Goal: Task Accomplishment & Management: Manage account settings

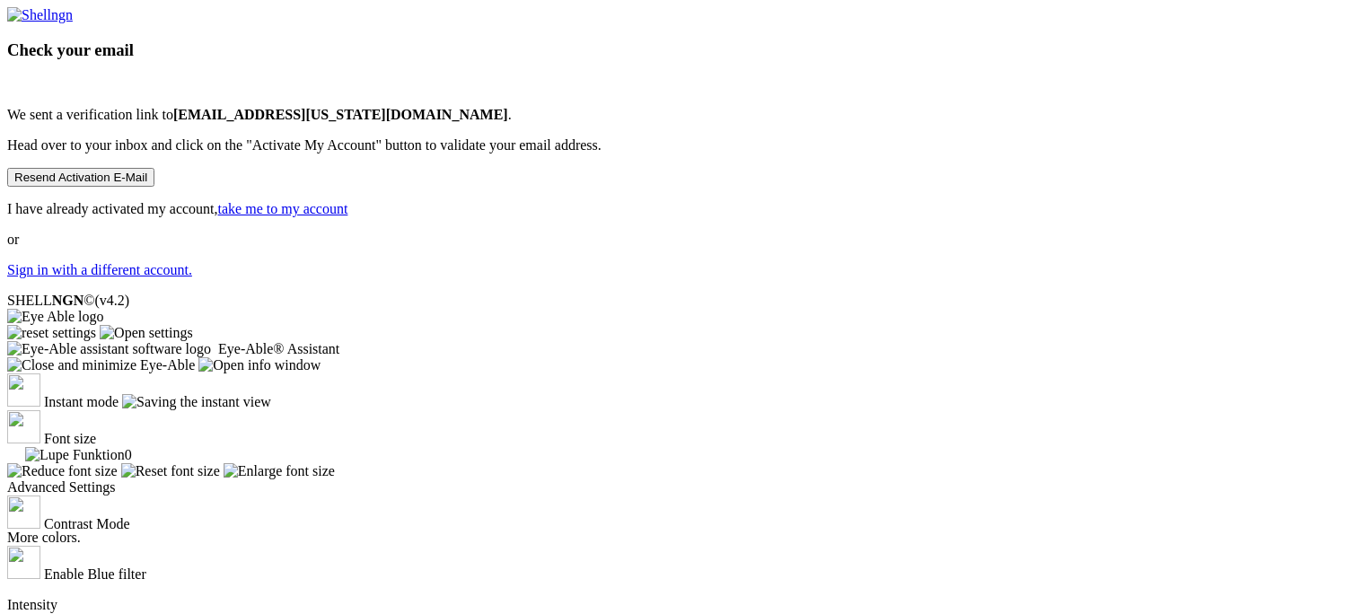
click at [154, 187] on button "Resend Activation E-Mail" at bounding box center [80, 177] width 147 height 19
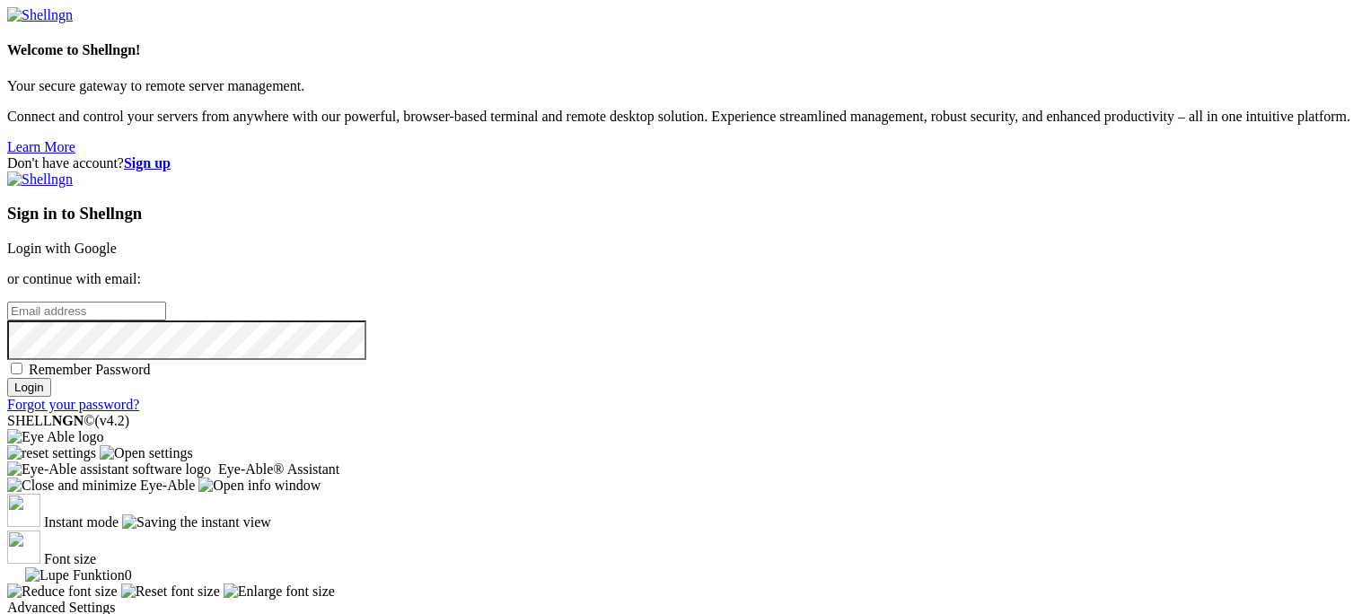
type input "[EMAIL_ADDRESS][US_STATE][DOMAIN_NAME]"
click at [51, 397] on input "Login" at bounding box center [29, 387] width 44 height 19
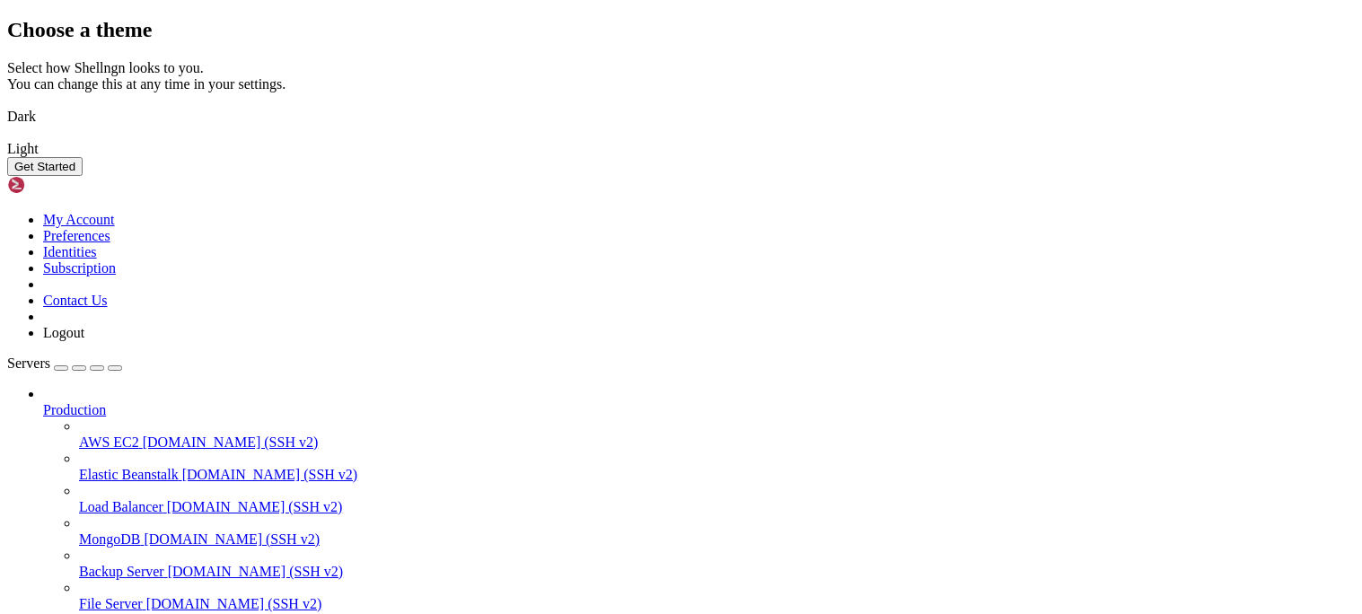
drag, startPoint x: 735, startPoint y: 479, endPoint x: 567, endPoint y: 286, distance: 256.4
click at [567, 176] on div "Choose a theme Select how Shellngn looks to you. You can change this at any tim…" at bounding box center [681, 97] width 1348 height 158
click at [936, 176] on div "Get Started" at bounding box center [681, 166] width 1348 height 19
click at [83, 176] on button "Get Started" at bounding box center [44, 166] width 75 height 19
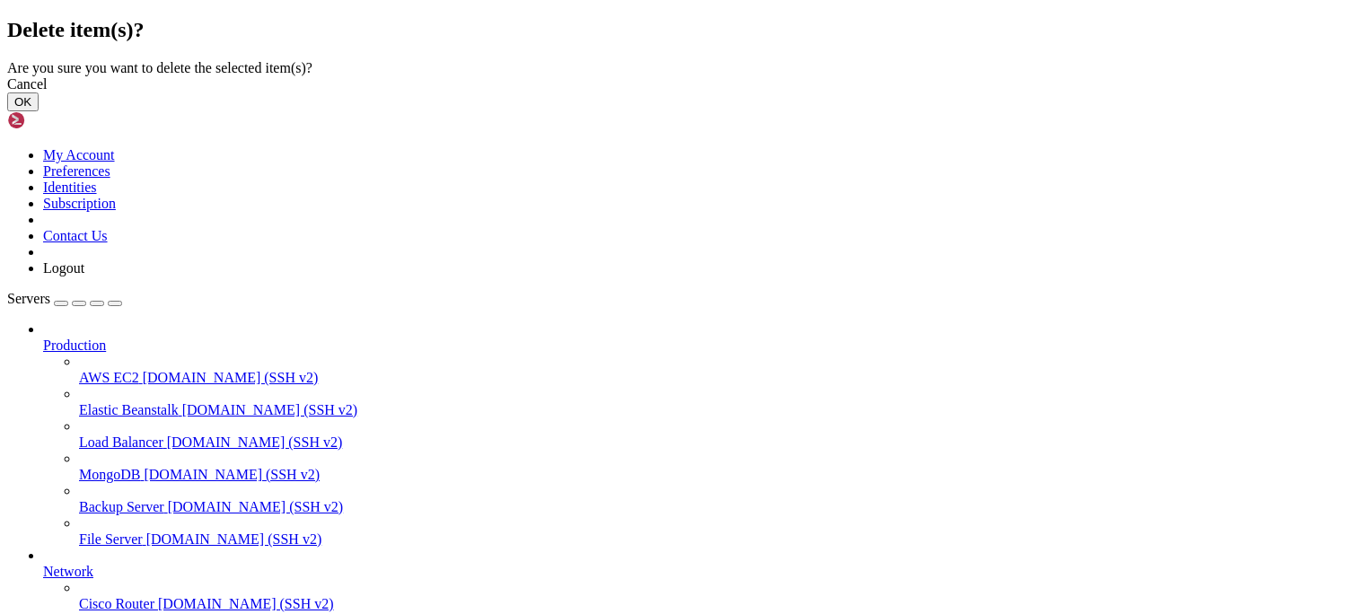
click at [39, 111] on button "OK" at bounding box center [22, 101] width 31 height 19
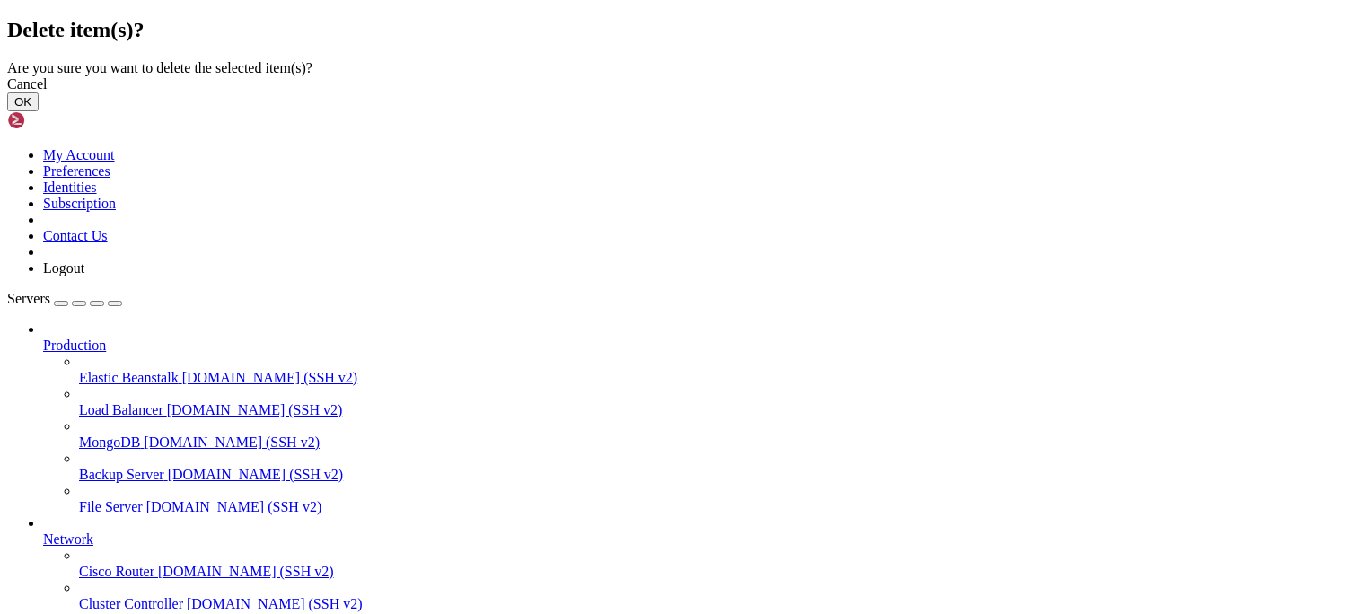
click at [39, 111] on button "OK" at bounding box center [22, 101] width 31 height 19
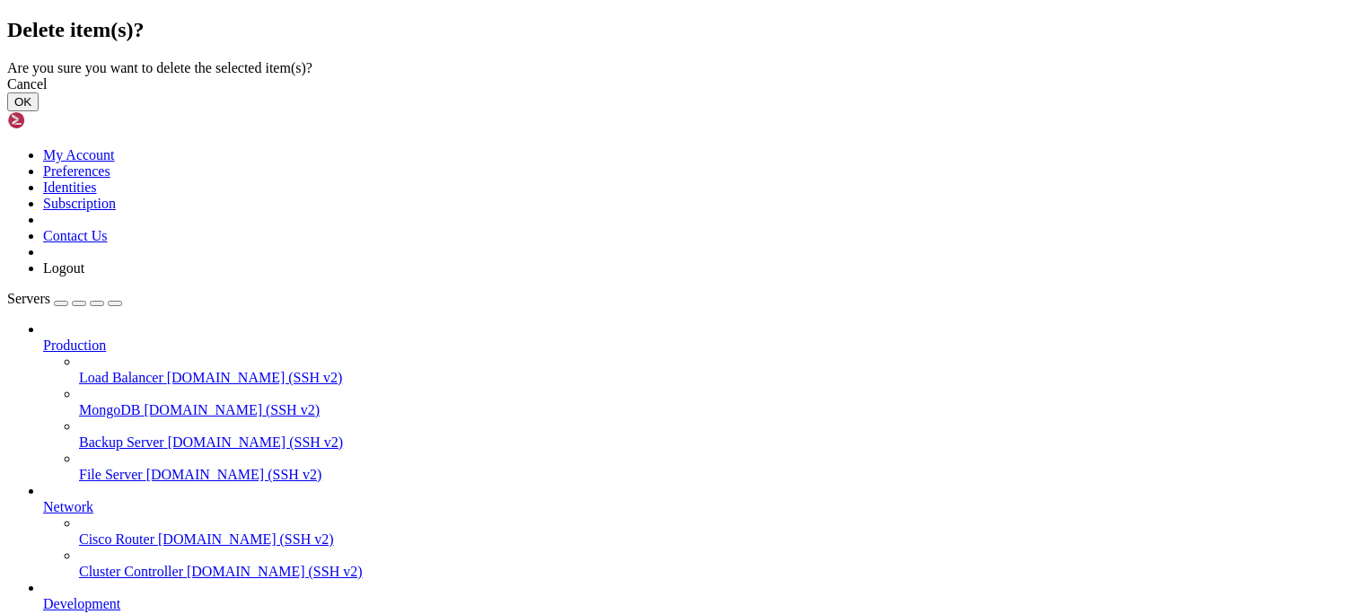
click at [39, 111] on button "OK" at bounding box center [22, 101] width 31 height 19
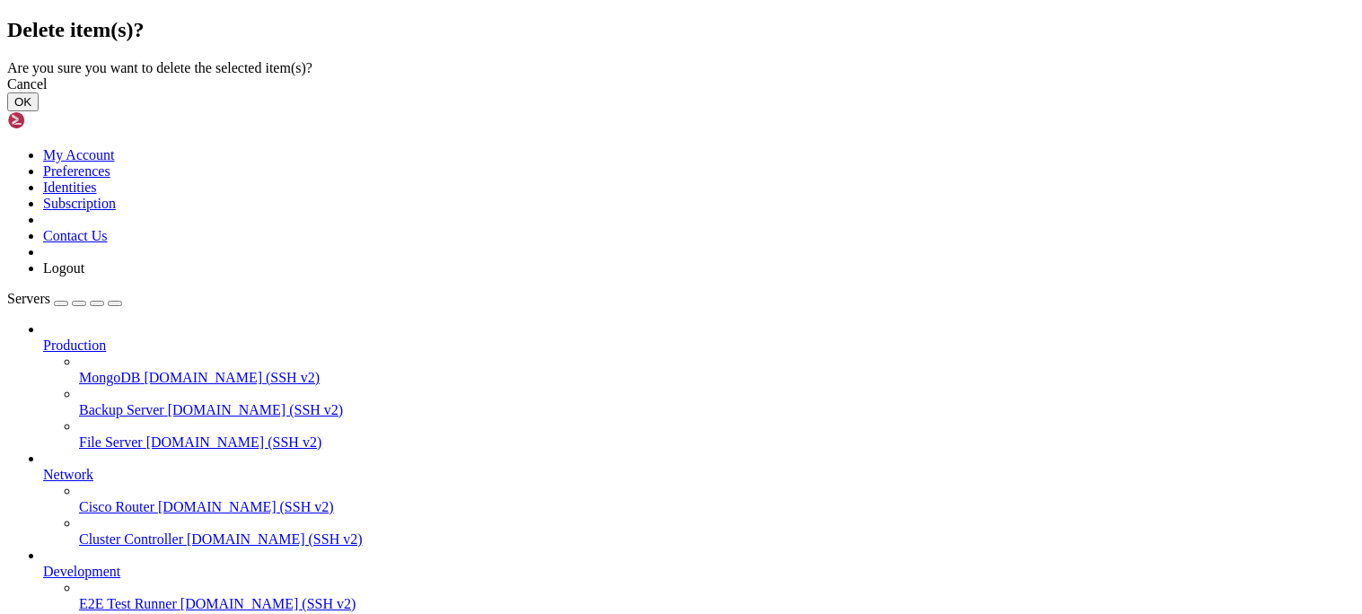
click at [39, 111] on button "OK" at bounding box center [22, 101] width 31 height 19
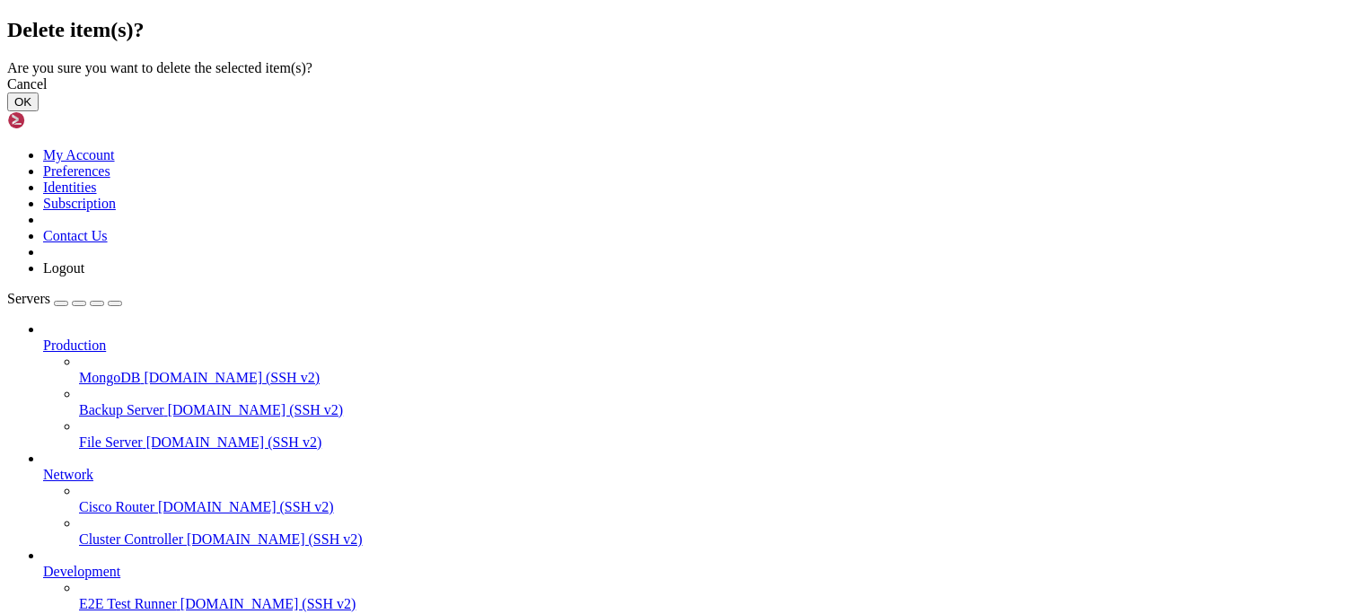
click at [39, 111] on button "OK" at bounding box center [22, 101] width 31 height 19
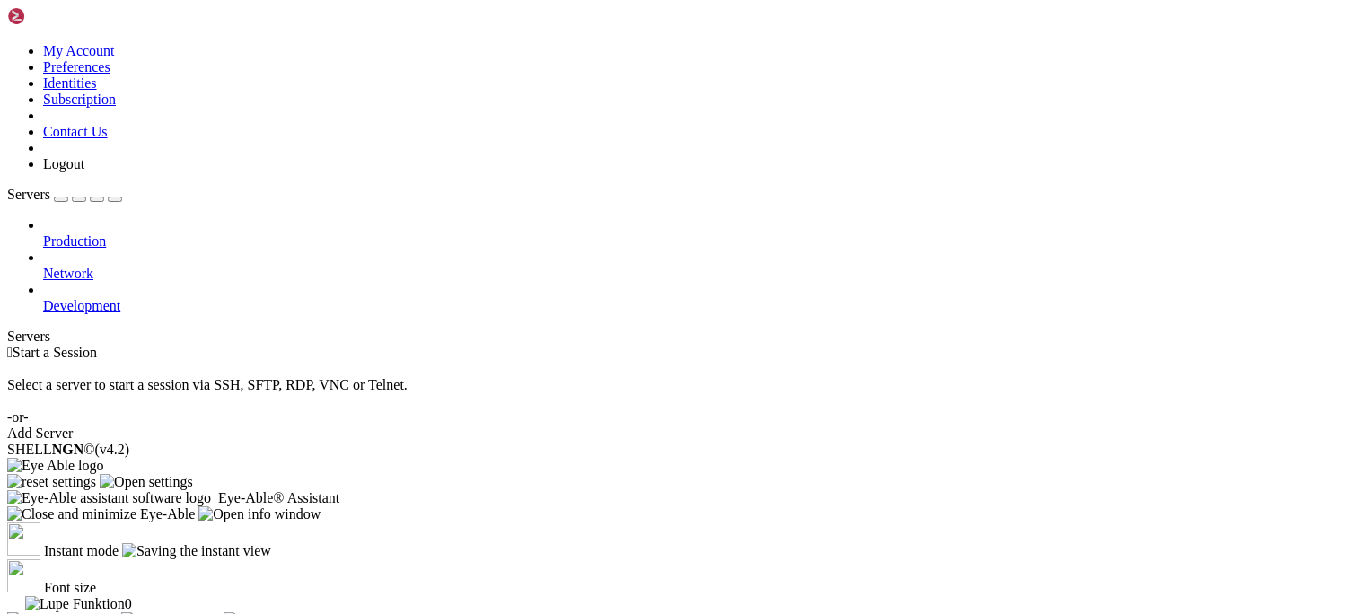
click at [68, 233] on span "Production" at bounding box center [74, 240] width 63 height 15
click at [43, 233] on icon at bounding box center [43, 233] width 0 height 0
click at [43, 298] on link "Development" at bounding box center [699, 306] width 1312 height 16
click at [43, 266] on icon at bounding box center [43, 266] width 0 height 0
click at [90, 233] on link "Production" at bounding box center [699, 241] width 1312 height 16
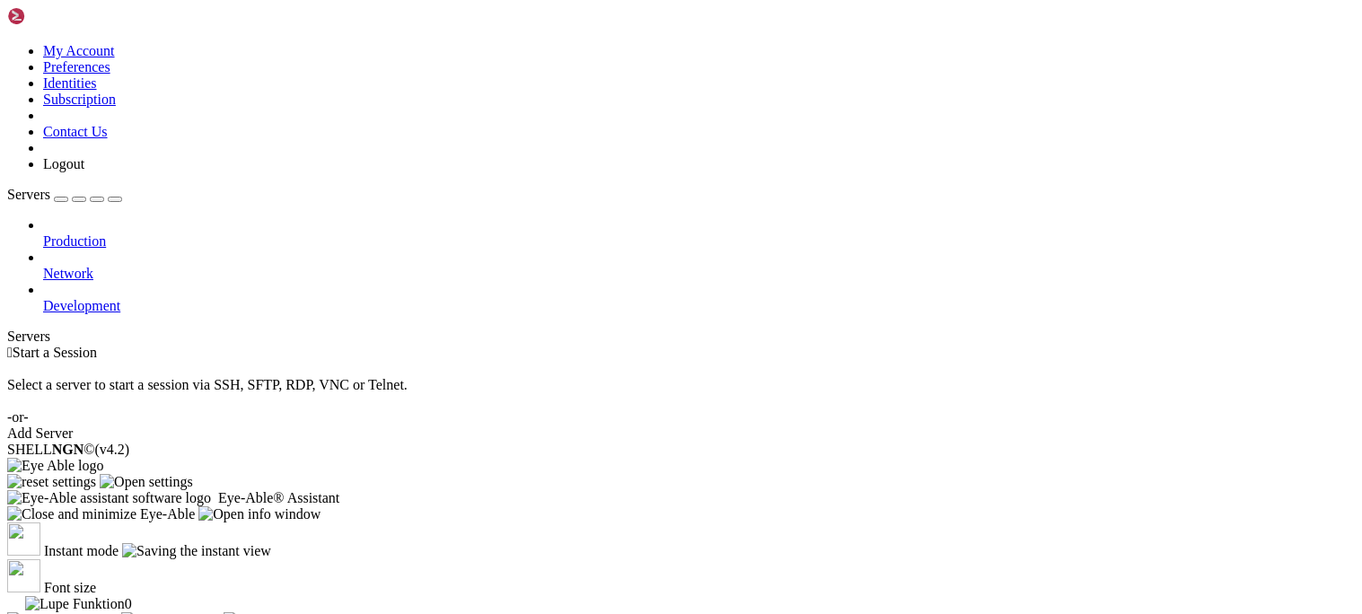
click at [829, 426] on link "Add Server" at bounding box center [681, 434] width 1348 height 16
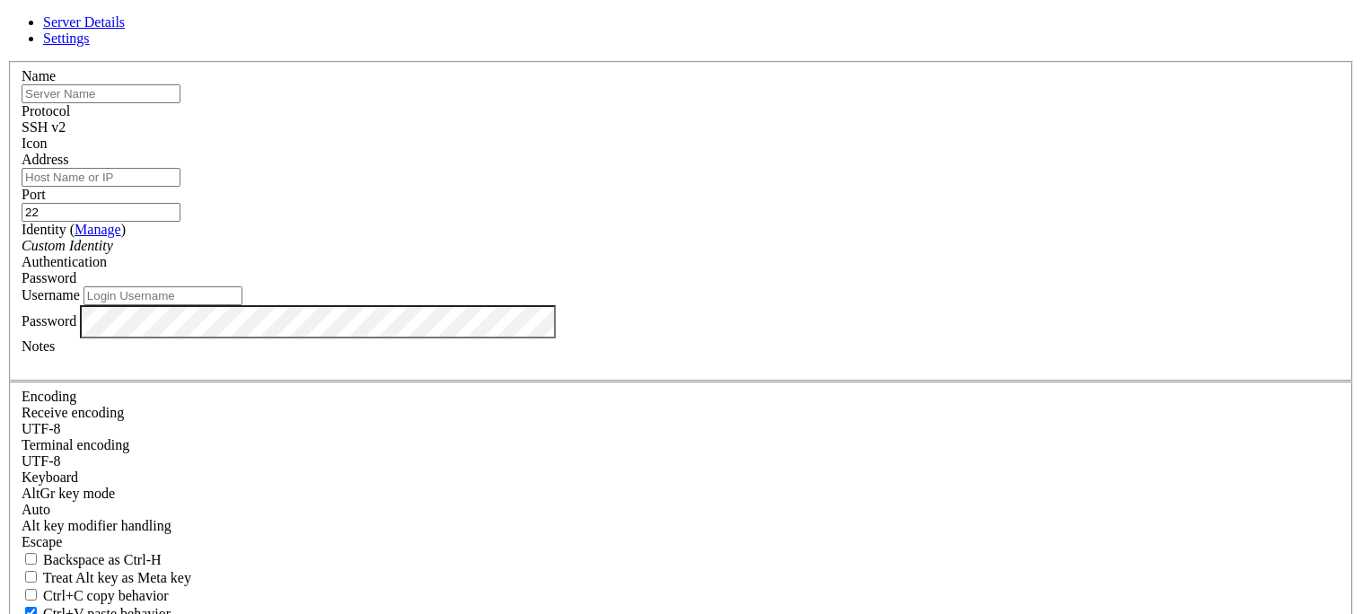
click at [628, 254] on div "Custom Identity" at bounding box center [681, 246] width 1319 height 16
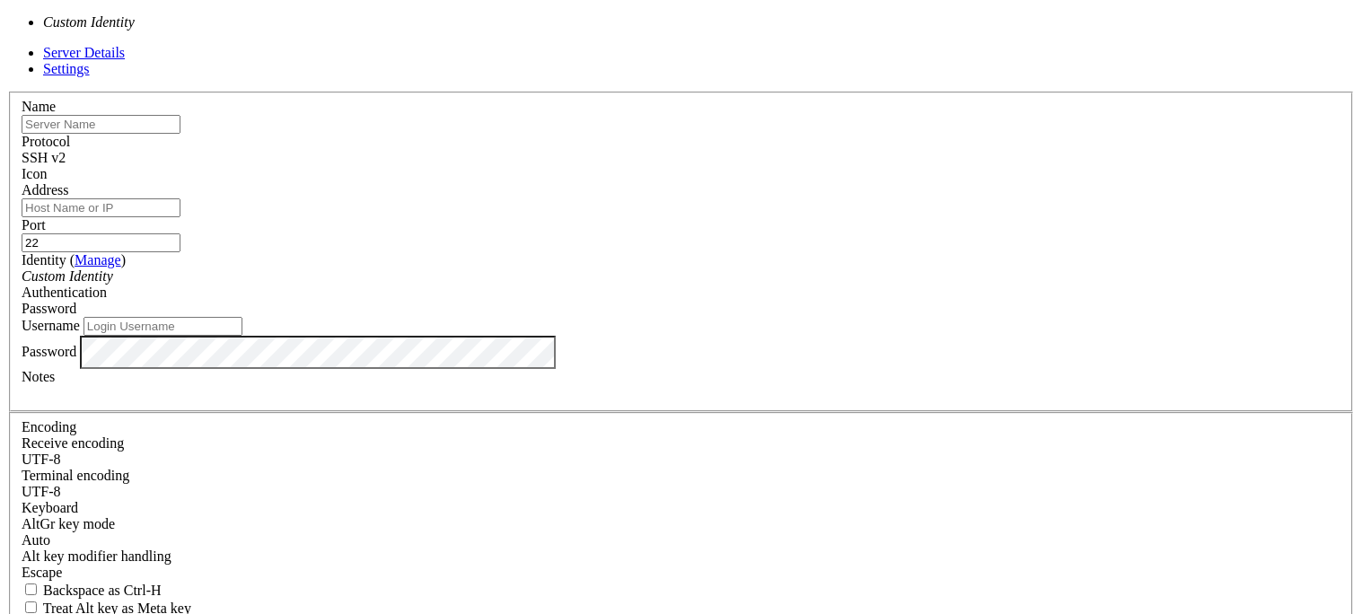
click at [628, 268] on div "Custom Identity" at bounding box center [681, 276] width 1319 height 16
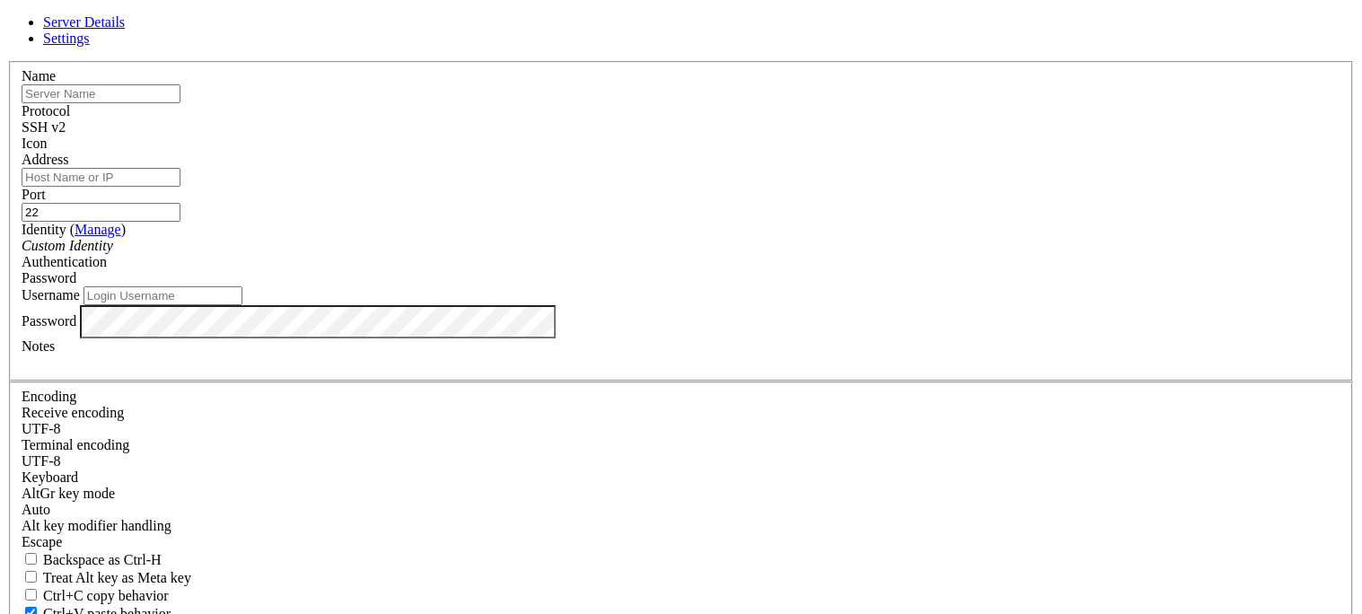
click at [180, 103] on input "text" at bounding box center [101, 93] width 159 height 19
type input "Application [GEOGRAPHIC_DATA] VPS"
click at [798, 100] on div "Name Application Germany VPS Protocol SSH v2 Icon Address Port 22 ( Manage )" at bounding box center [681, 391] width 1348 height 660
click at [787, 121] on div "Protocol SSH v2" at bounding box center [681, 119] width 1319 height 32
click at [787, 123] on div "Protocol SSH v2" at bounding box center [681, 119] width 1319 height 32
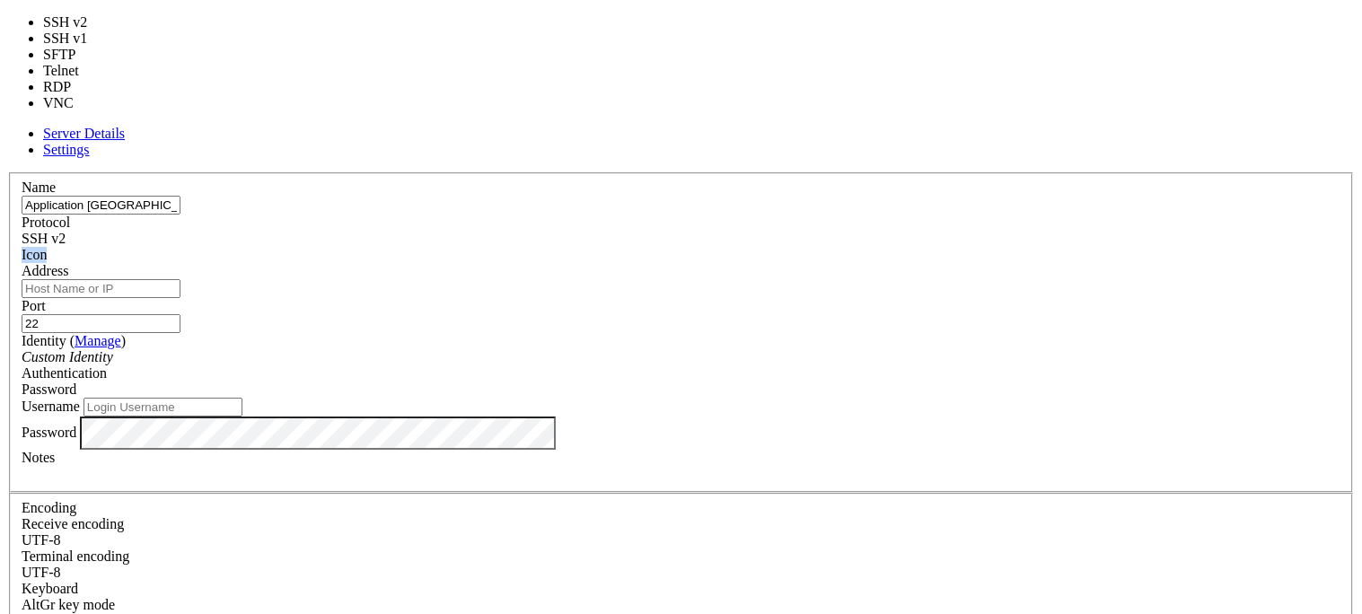
click at [786, 231] on div "SSH v2" at bounding box center [681, 239] width 1319 height 16
click at [783, 231] on div "SSH v2" at bounding box center [681, 239] width 1319 height 16
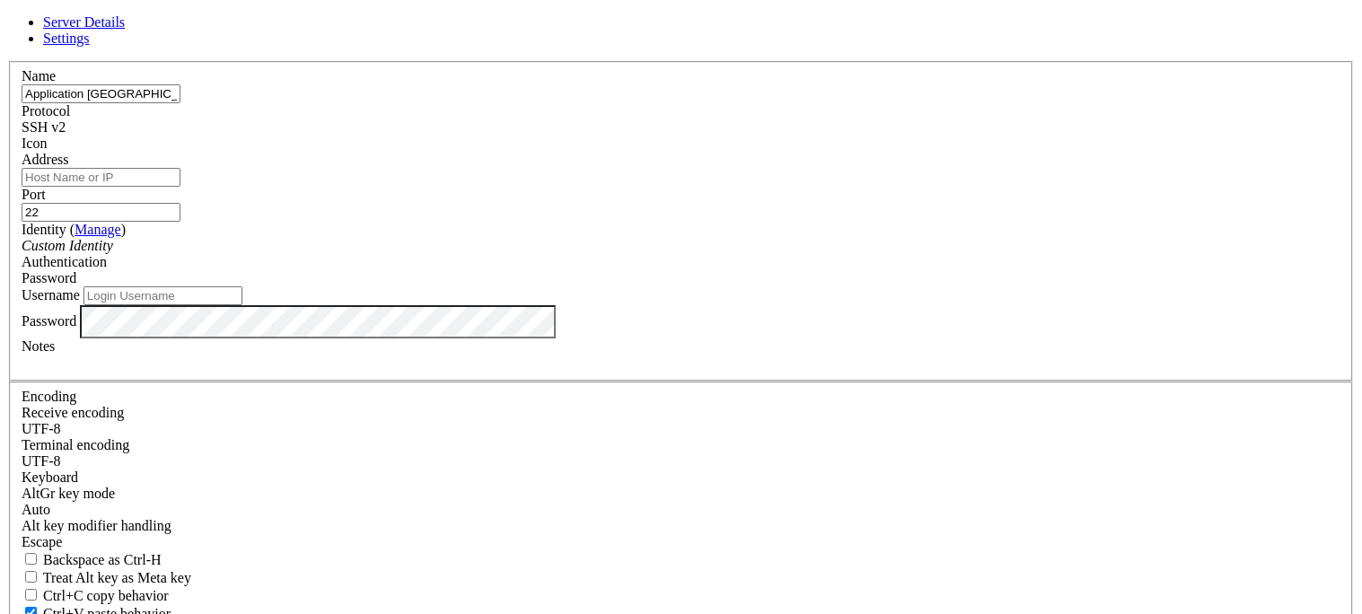
click at [180, 187] on input "Address" at bounding box center [101, 177] width 159 height 19
paste input "[TECHNICAL_ID]"
type input "[TECHNICAL_ID]"
click at [242, 305] on input "Username" at bounding box center [162, 295] width 159 height 19
type input "root"
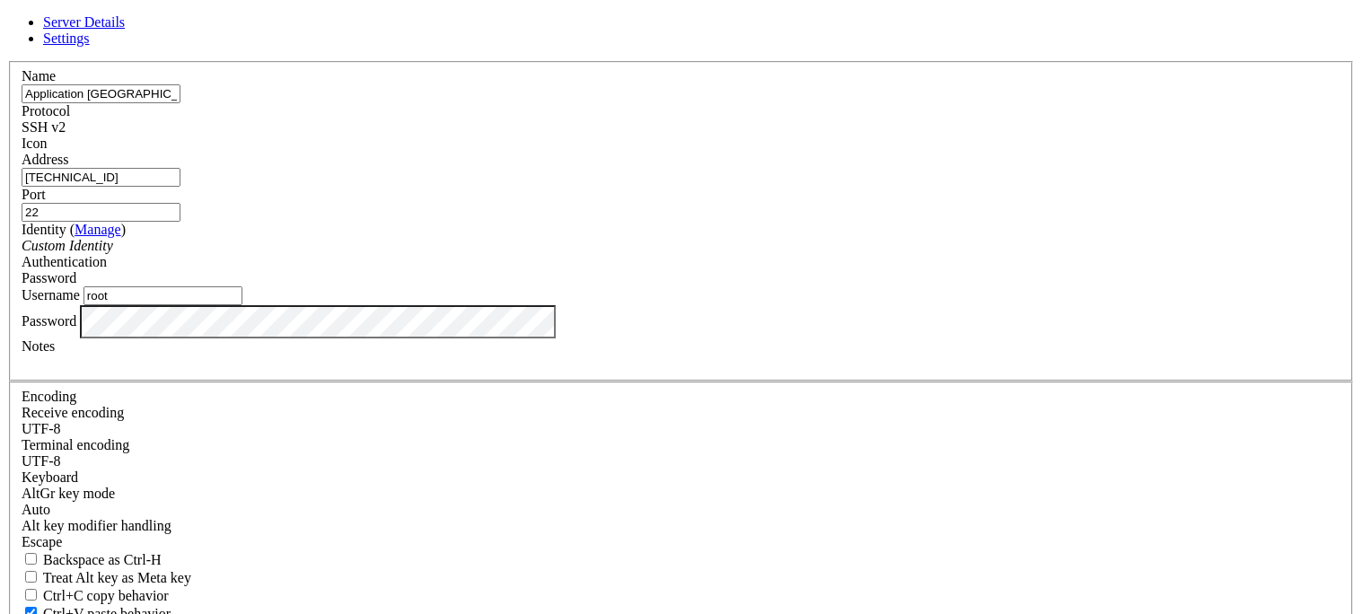
click at [242, 305] on input "root" at bounding box center [162, 295] width 159 height 19
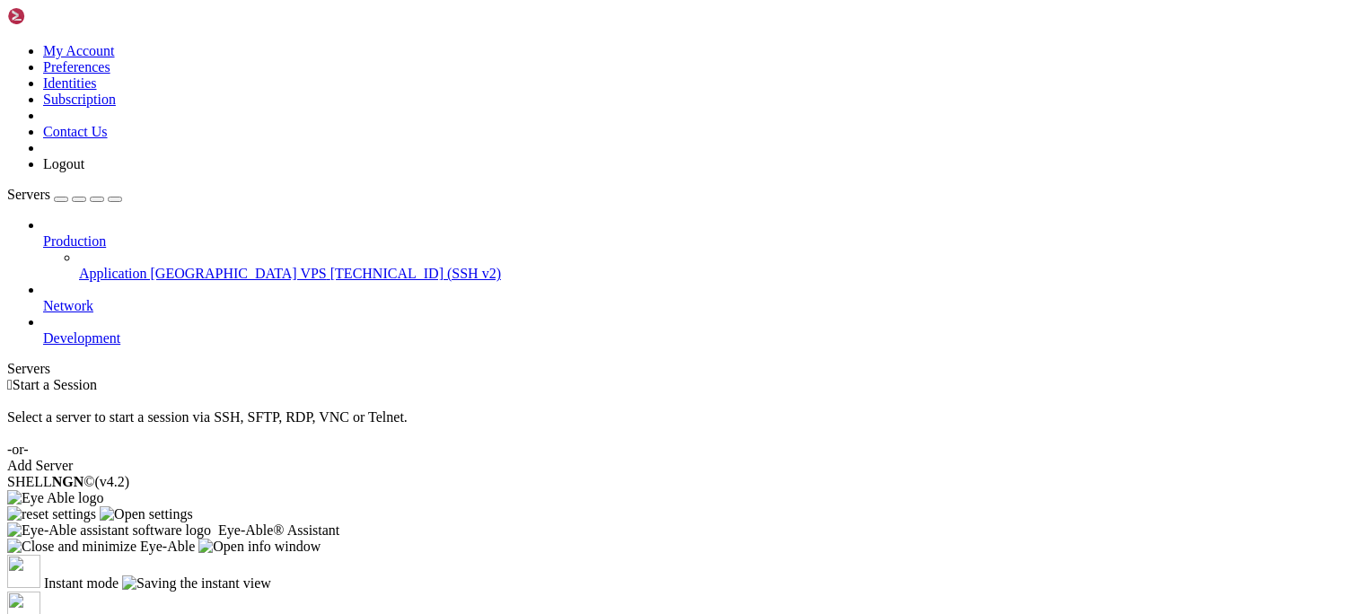
click at [818, 458] on div "Add Server" at bounding box center [681, 466] width 1348 height 16
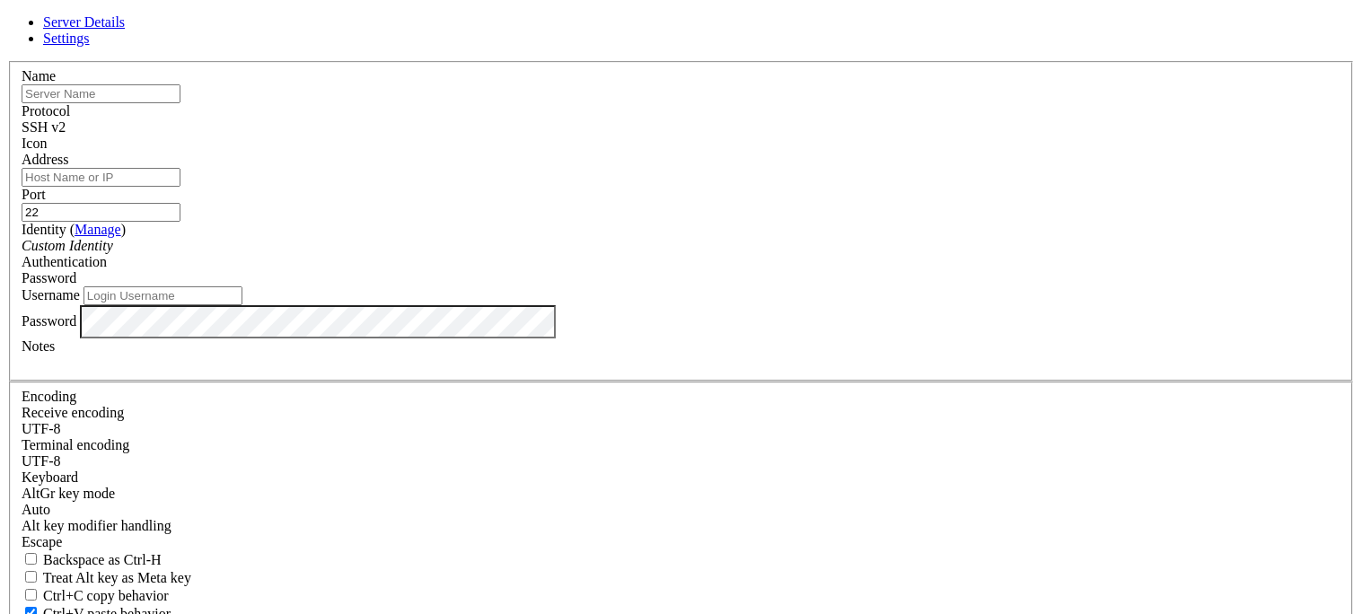
click at [180, 187] on input "Address" at bounding box center [101, 177] width 159 height 19
paste input "207.244.241.64"
type input "207.244.241.64"
click at [180, 103] on input "text" at bounding box center [101, 93] width 159 height 19
type input "Missuri"
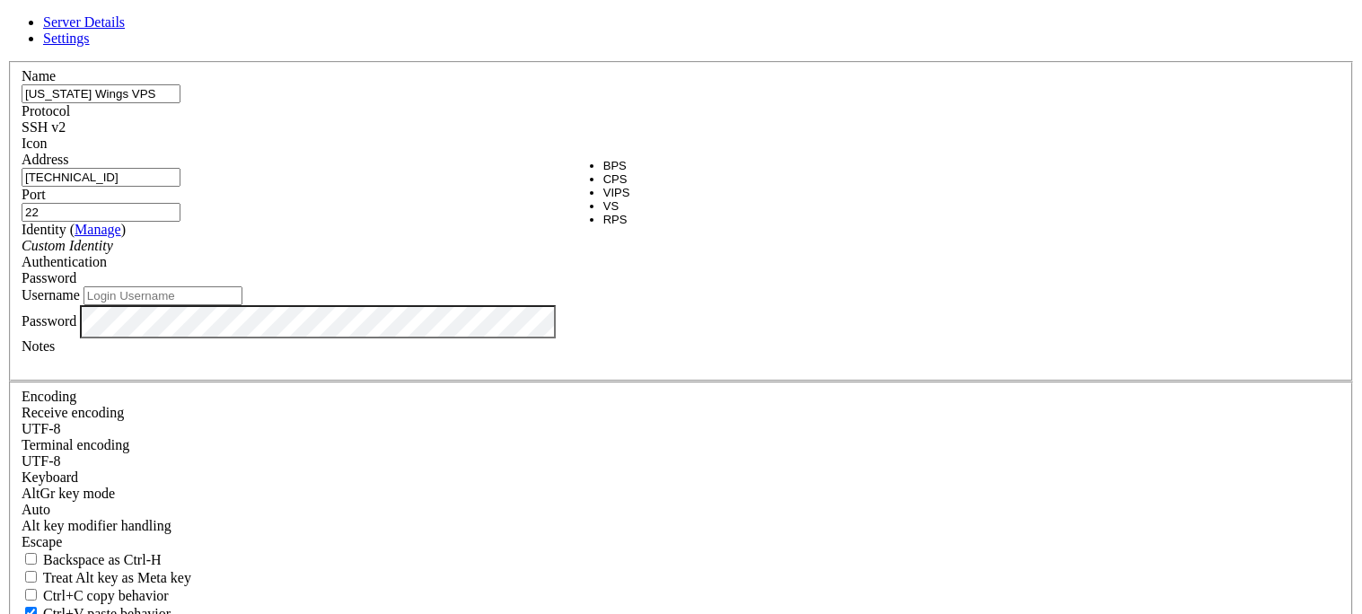
type input "[US_STATE] Wings VPS"
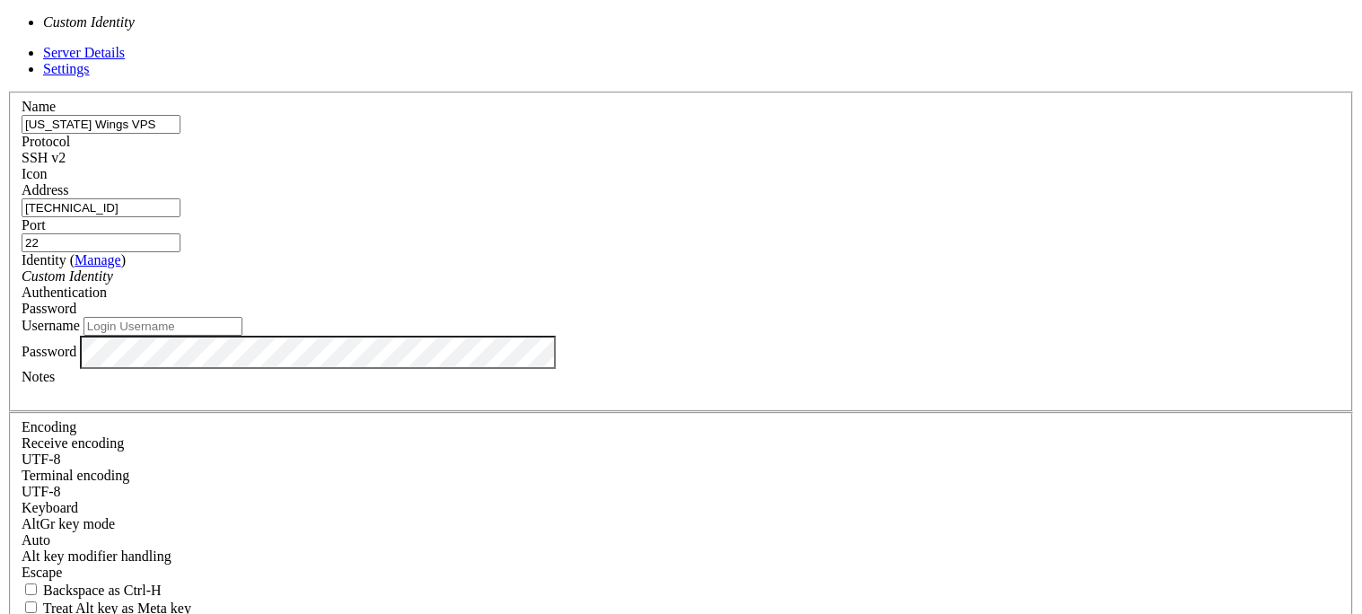
click at [686, 270] on div "Custom Identity" at bounding box center [681, 276] width 1319 height 16
click at [242, 336] on input "Username" at bounding box center [162, 326] width 159 height 19
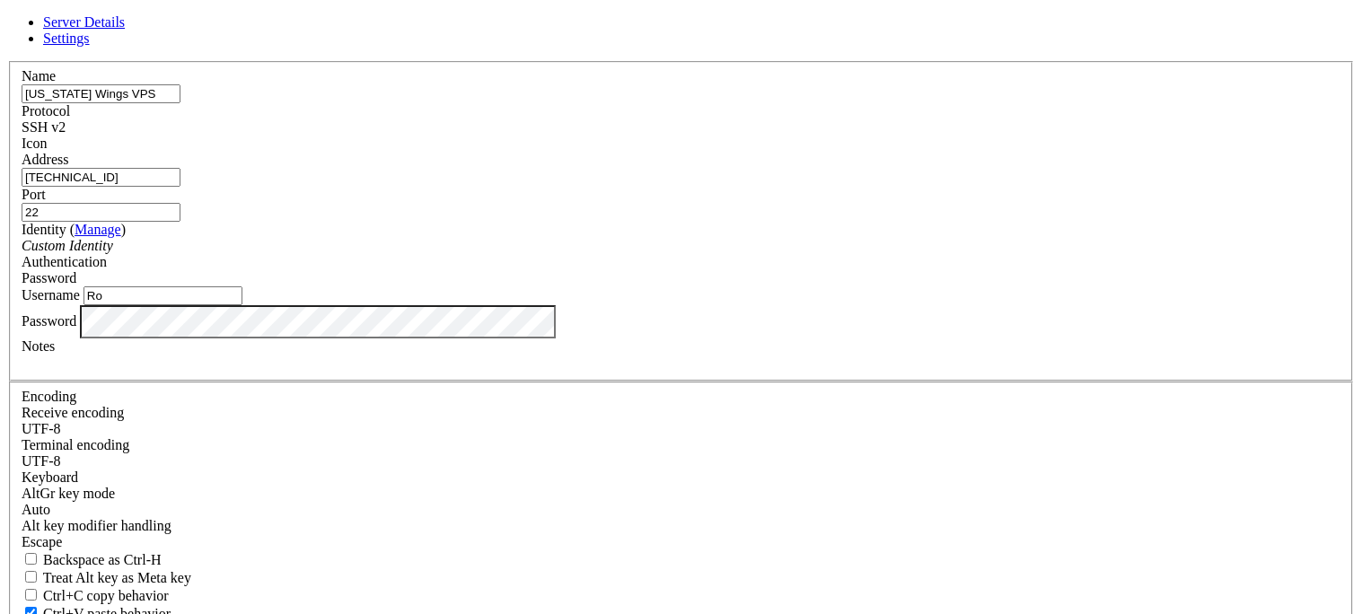
type input "R"
type input "t"
type input "root"
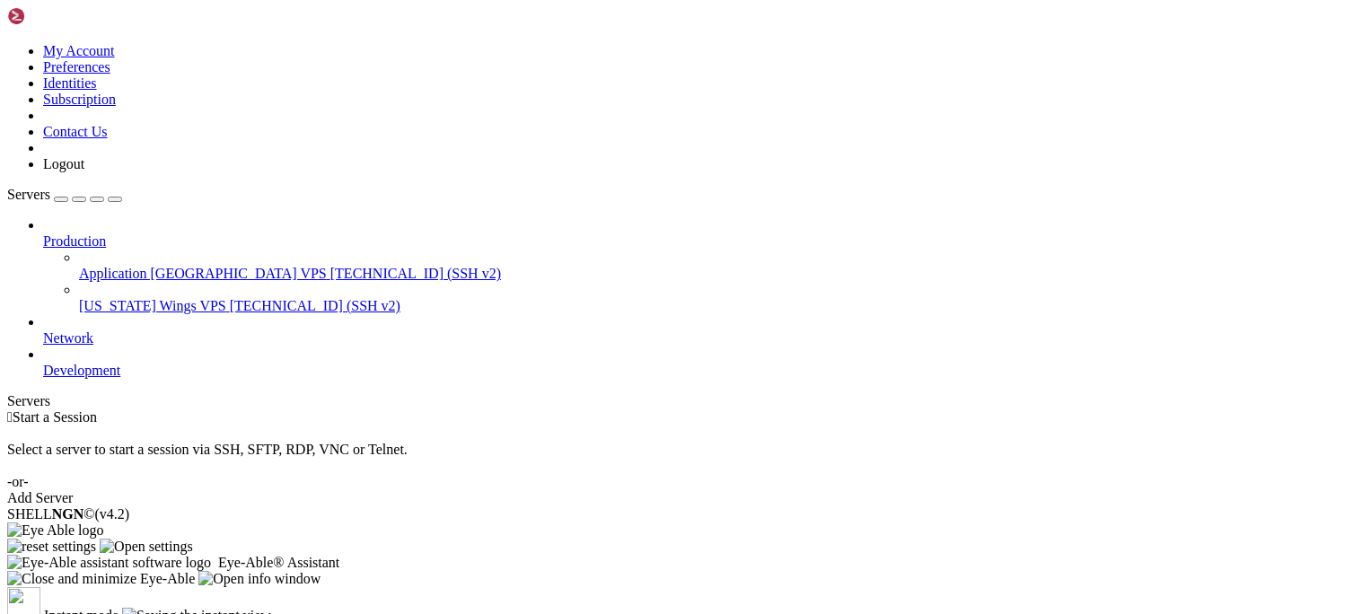
click at [330, 266] on span "[TECHNICAL_ID] (SSH v2)" at bounding box center [415, 273] width 171 height 15
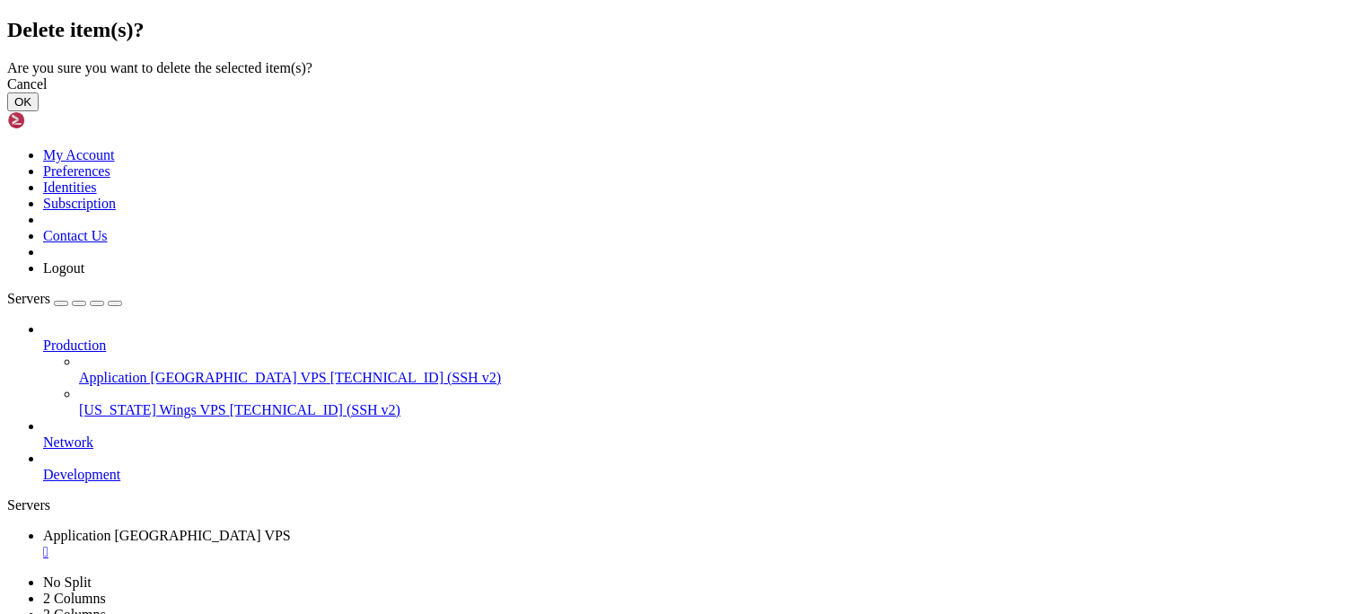
click at [39, 111] on button "OK" at bounding box center [22, 101] width 31 height 19
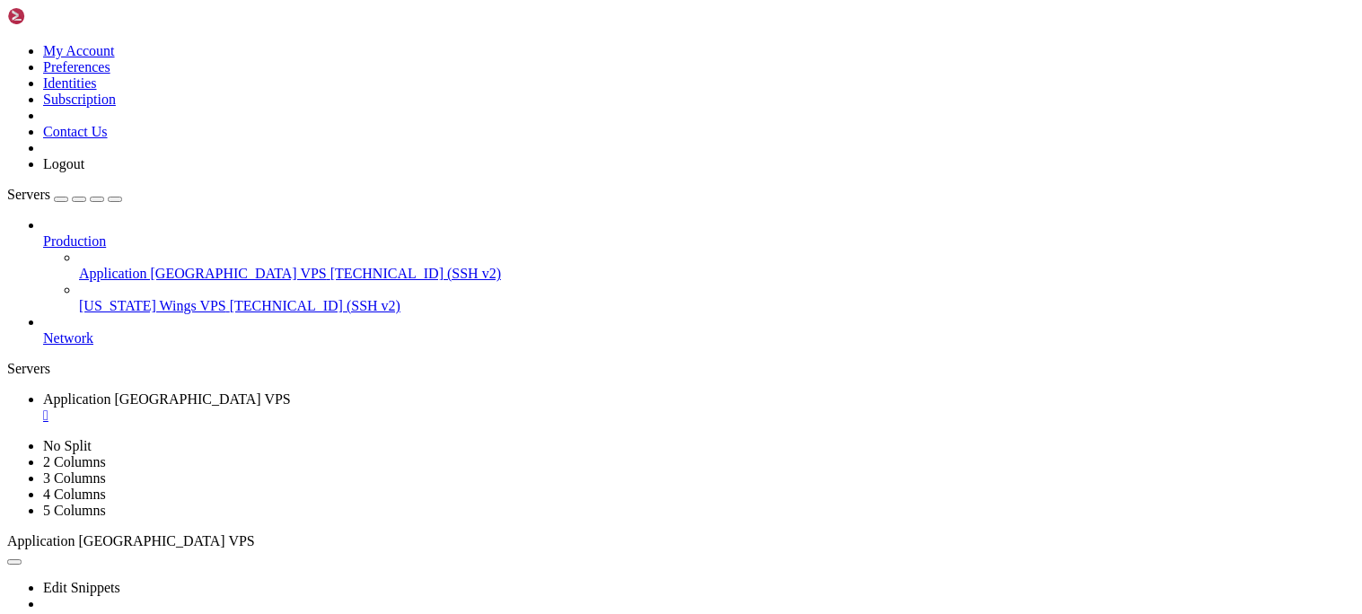
click at [230, 298] on span "[TECHNICAL_ID] (SSH v2)" at bounding box center [315, 305] width 171 height 15
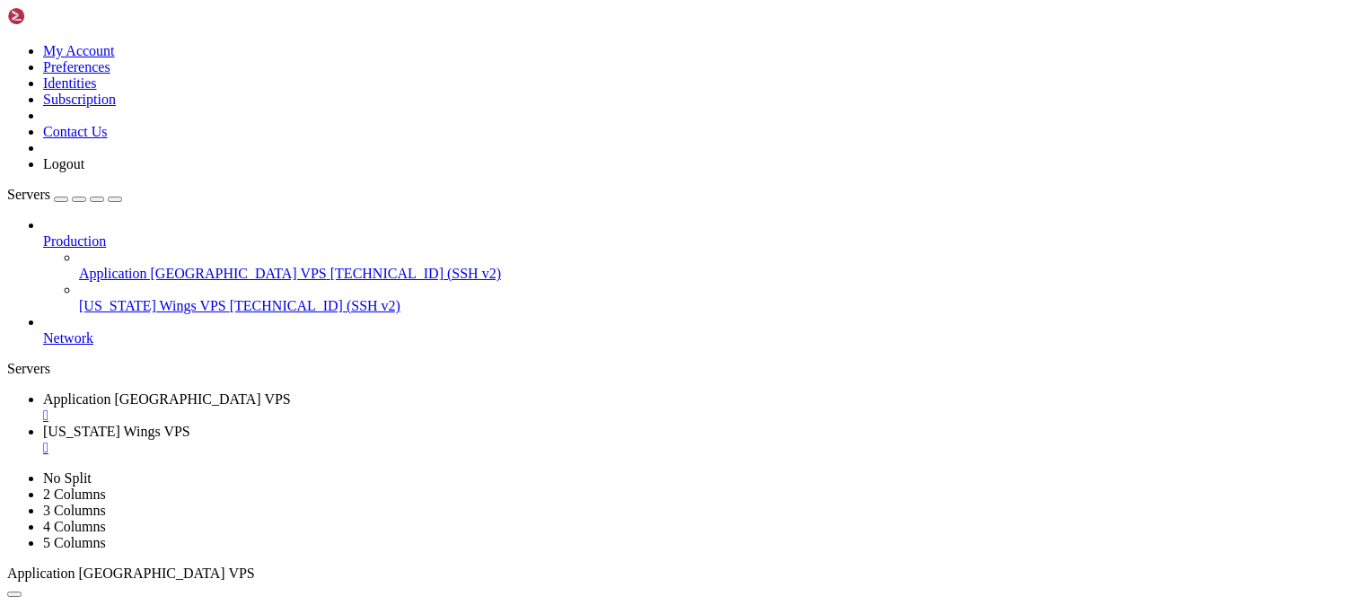
click at [330, 266] on span "[TECHNICAL_ID] (SSH v2)" at bounding box center [415, 273] width 171 height 15
click at [230, 298] on span "[TECHNICAL_ID] (SSH v2)" at bounding box center [315, 305] width 171 height 15
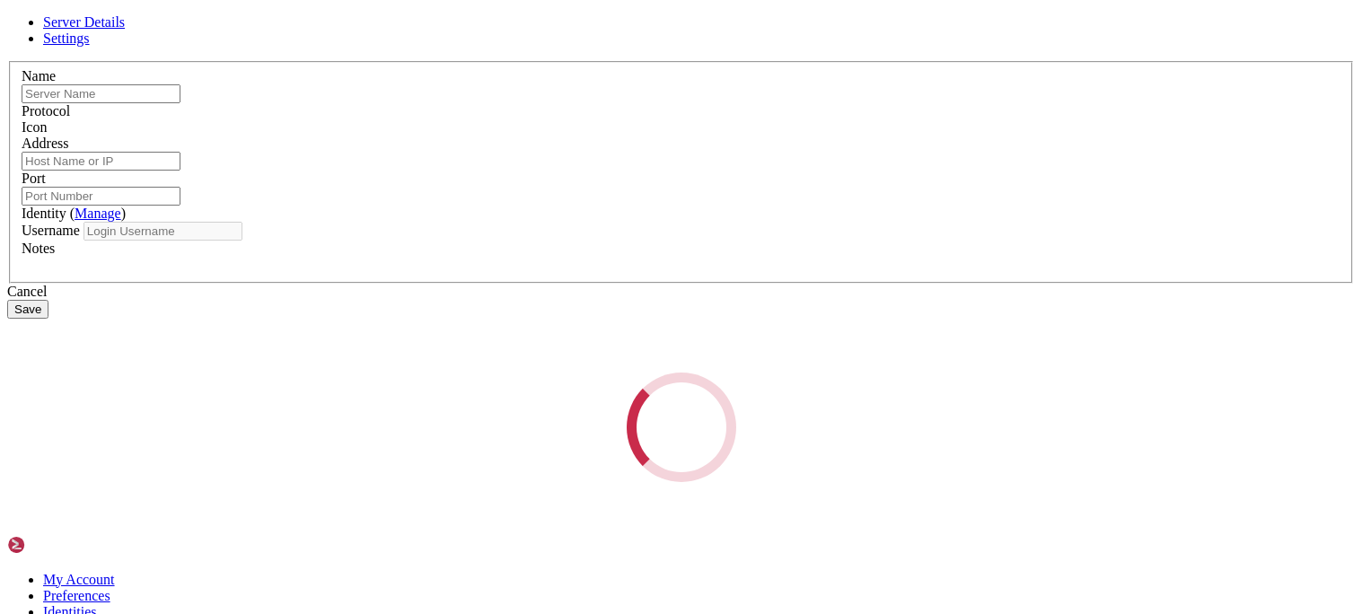
type input "[US_STATE] Wings VPS"
type input "207.244.241.64"
type input "22"
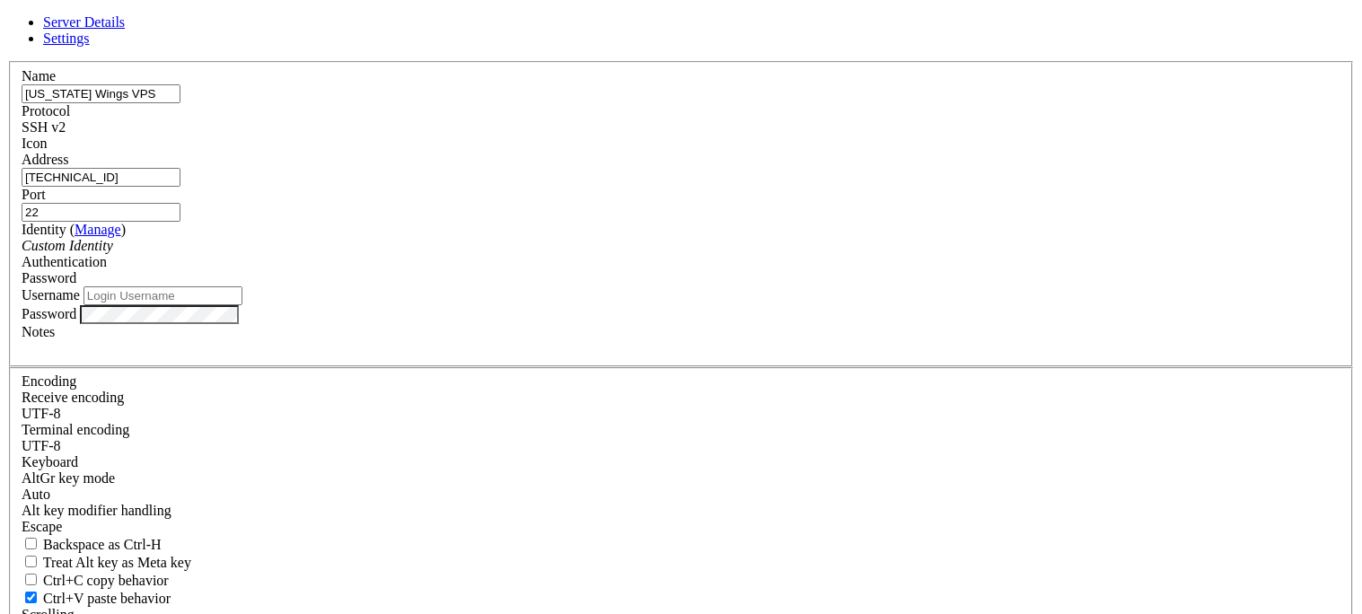
type input "root"
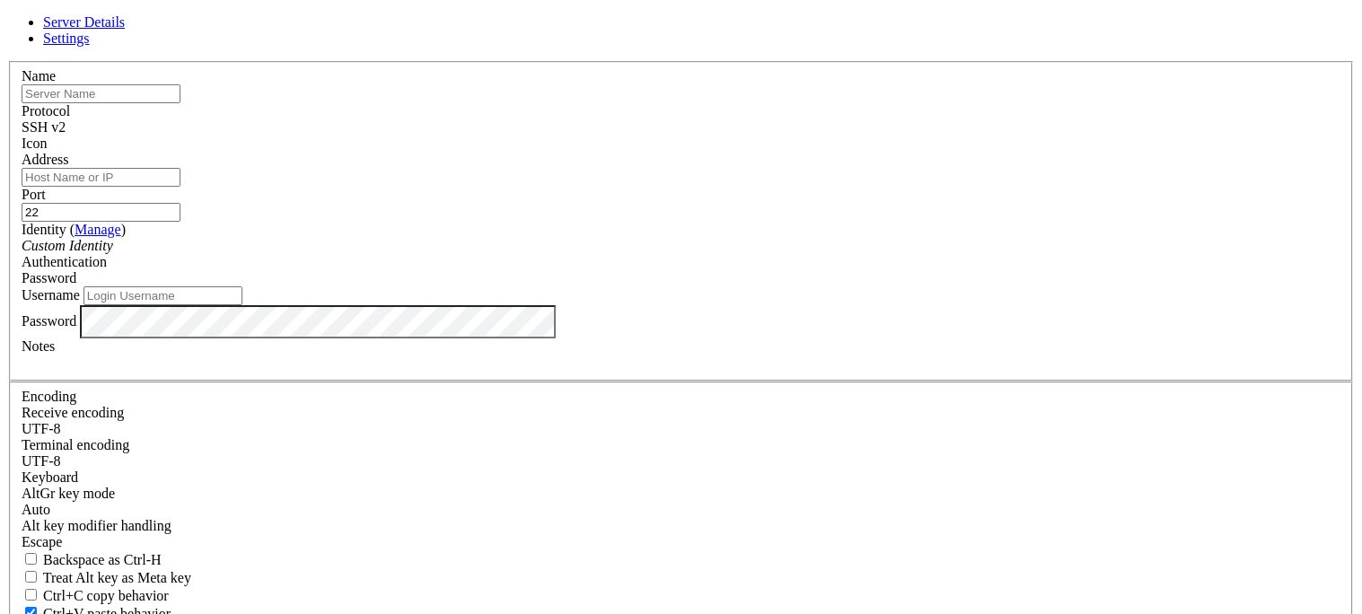
type input "A02677610@alabama.edu"
click at [593, 305] on div "Username A02677610@alabama.edu" at bounding box center [681, 295] width 1319 height 19
click at [242, 305] on input "A02677610@alabama.edu" at bounding box center [162, 295] width 159 height 19
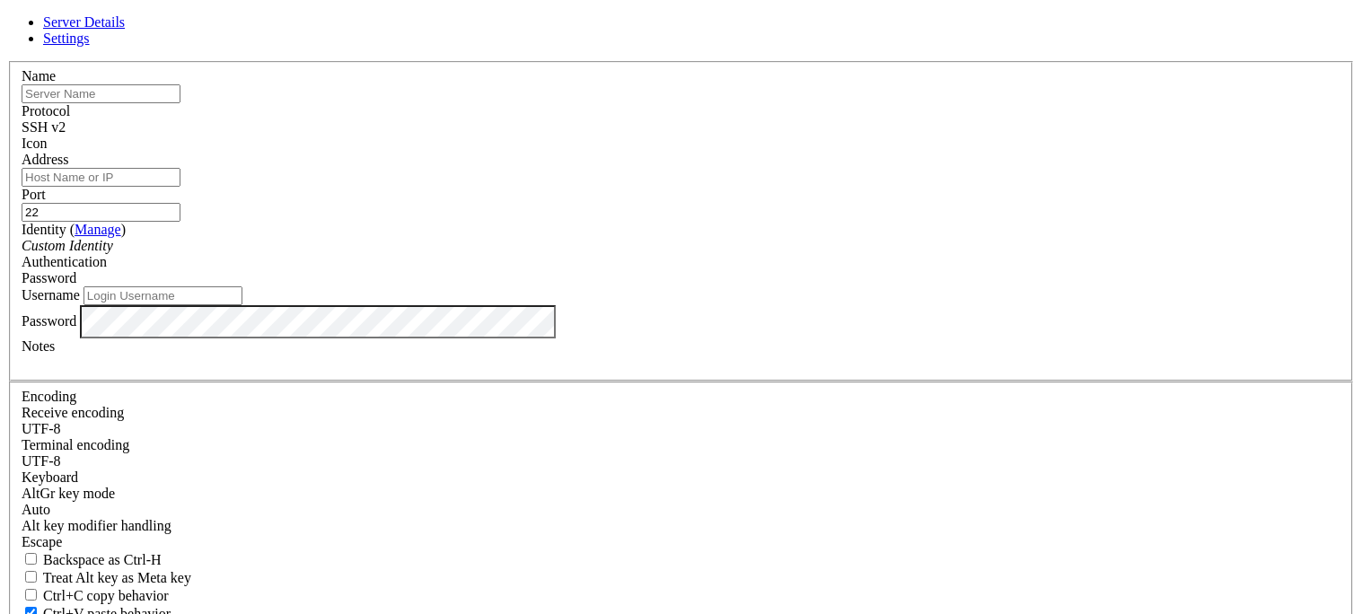
click at [180, 103] on input "text" at bounding box center [101, 93] width 159 height 19
type input "Not sure which one"
click at [180, 187] on input "Address" at bounding box center [101, 177] width 159 height 19
type input "[TECHNICAL_ID]"
click at [242, 305] on input "Username" at bounding box center [162, 295] width 159 height 19
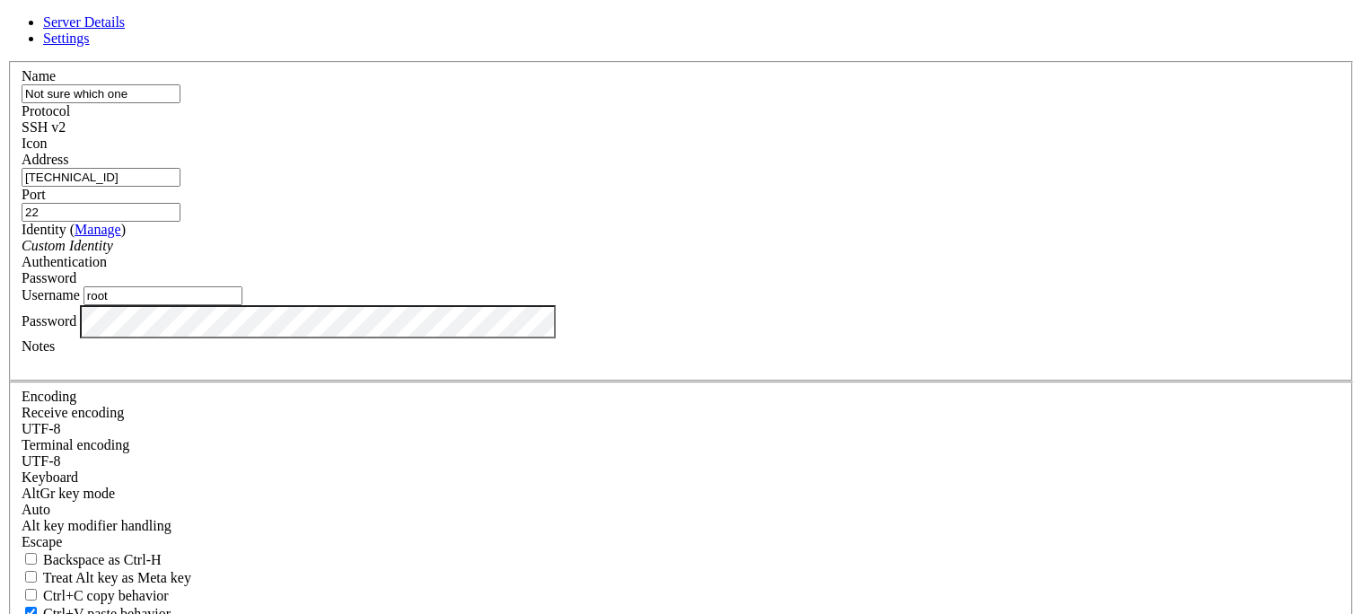
type input "root"
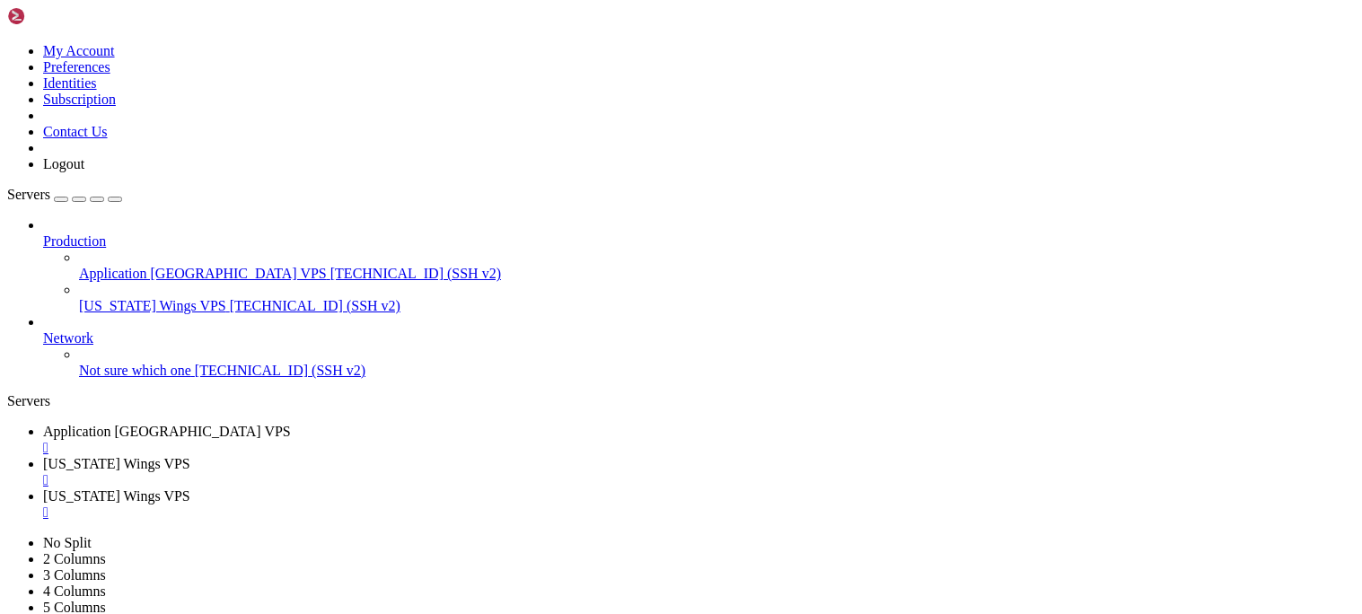
click at [195, 363] on span "[TECHNICAL_ID] (SSH v2)" at bounding box center [280, 370] width 171 height 15
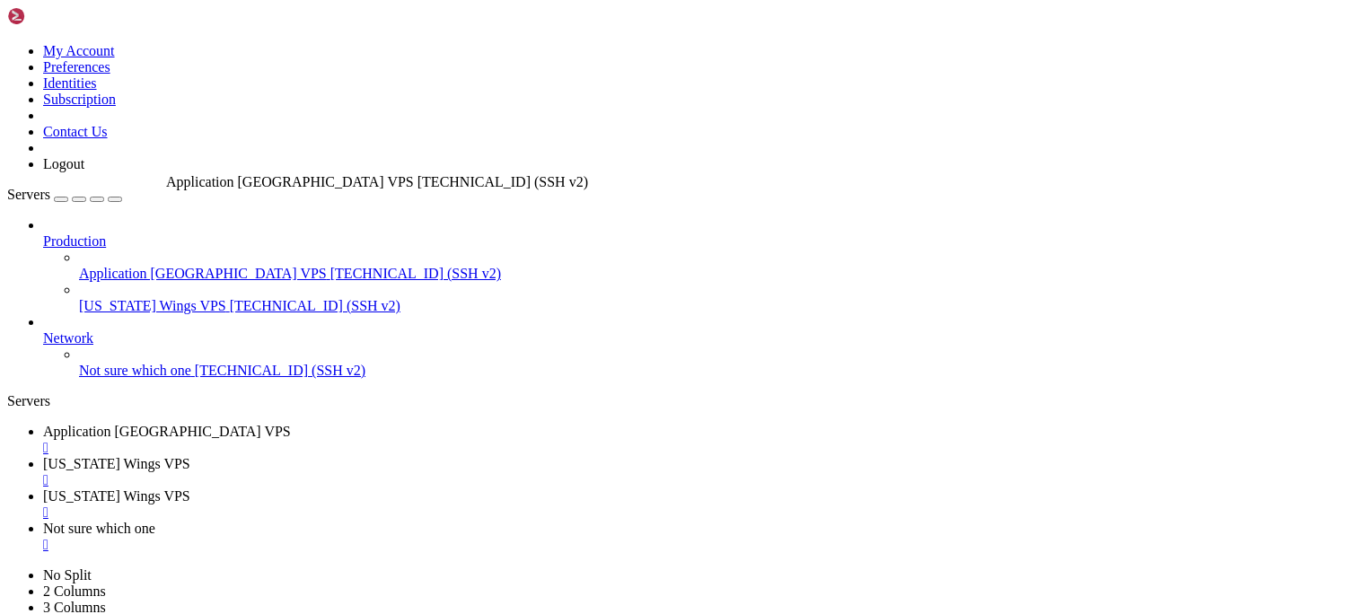
drag, startPoint x: 65, startPoint y: 161, endPoint x: 162, endPoint y: 166, distance: 97.1
click at [162, 266] on link "Application [GEOGRAPHIC_DATA] VPS [TECHNICAL_ID] (SSH v2)" at bounding box center [717, 274] width 1276 height 16
click at [330, 266] on span "[TECHNICAL_ID] (SSH v2)" at bounding box center [415, 273] width 171 height 15
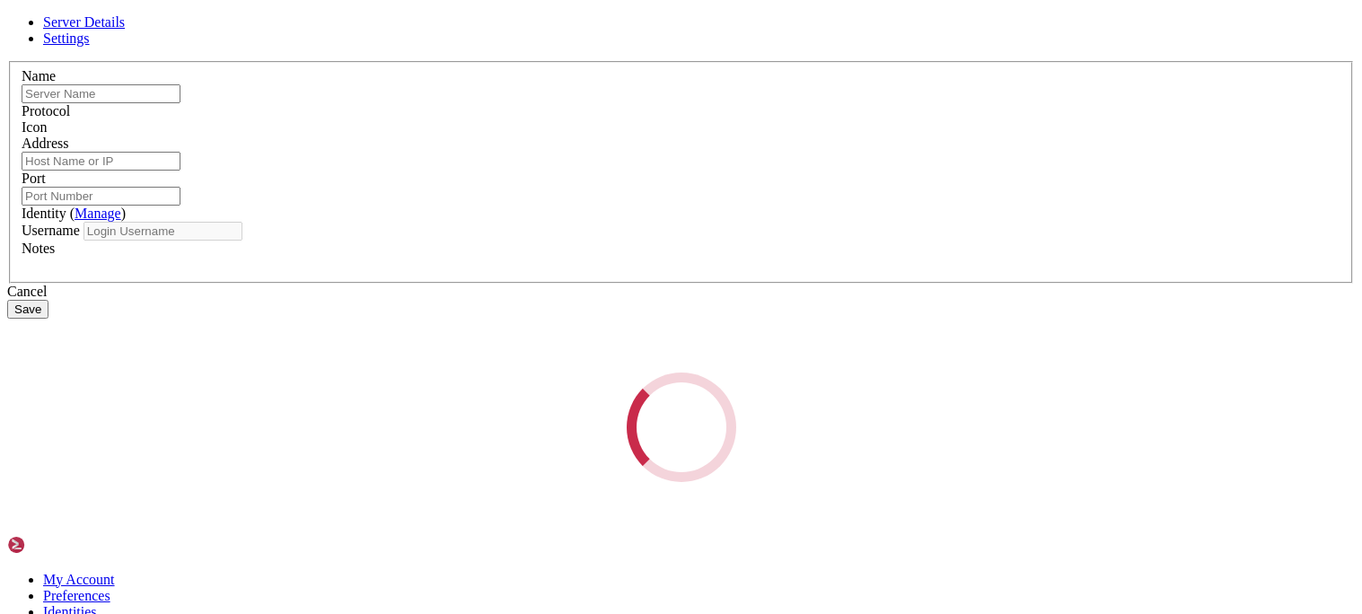
type input "Application [GEOGRAPHIC_DATA] VPS"
type input "[TECHNICAL_ID]"
type input "22"
type input "root"
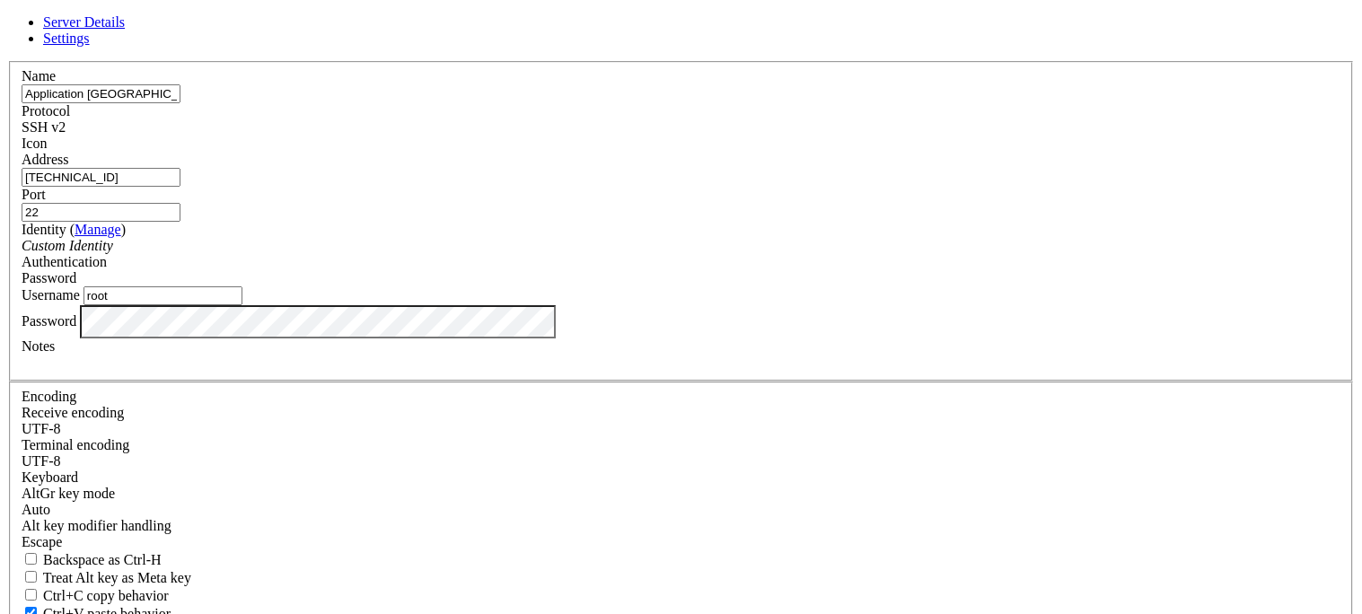
click at [180, 187] on input "[TECHNICAL_ID]" at bounding box center [101, 177] width 159 height 19
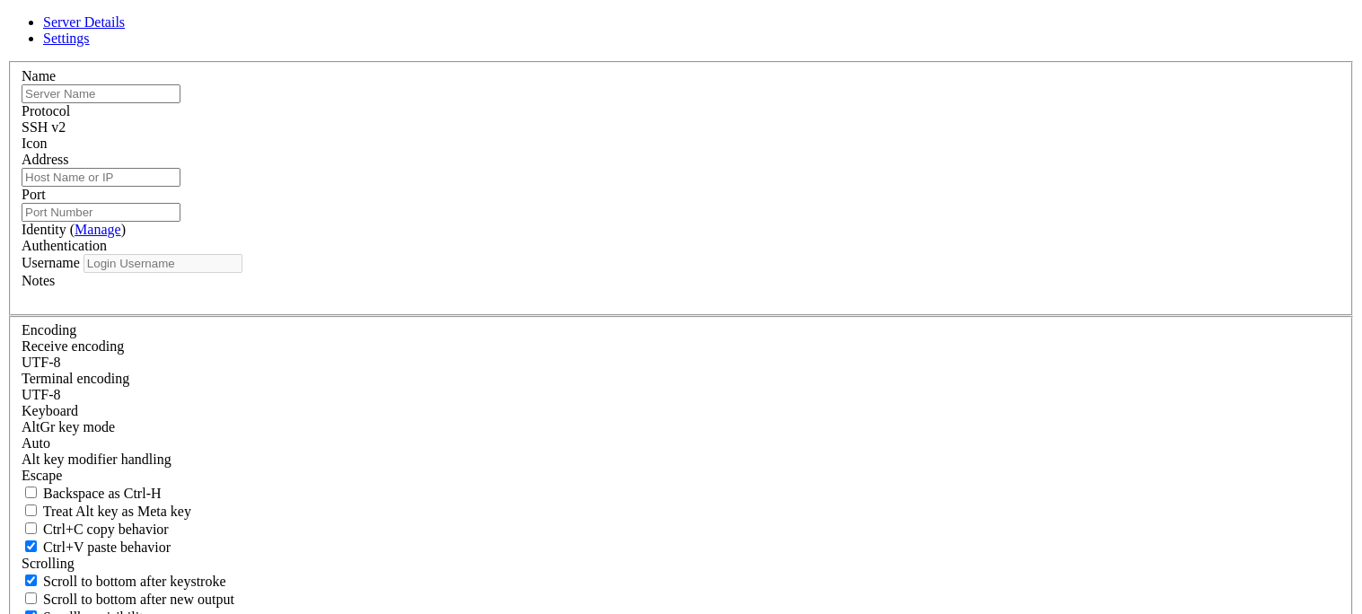
type input "[US_STATE] Wings VPS"
type input "[TECHNICAL_ID]"
type input "22"
type input "root"
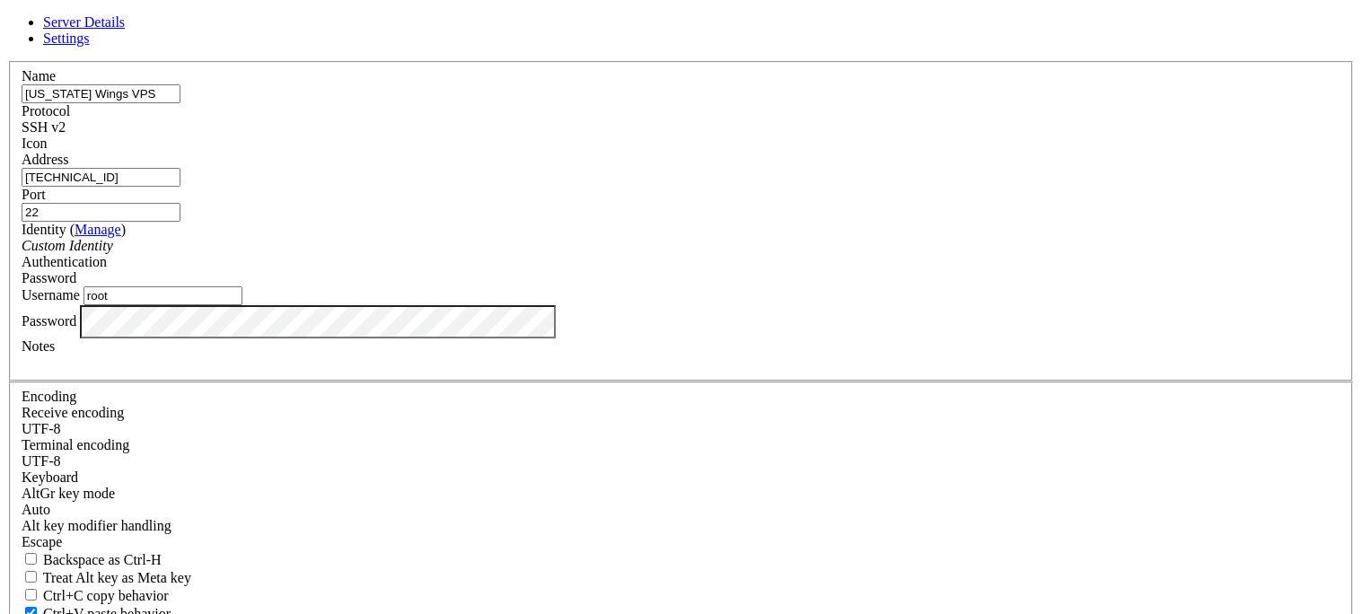
click at [180, 187] on input "207.244.241.64" at bounding box center [101, 177] width 159 height 19
click at [7, 61] on link at bounding box center [7, 61] width 0 height 0
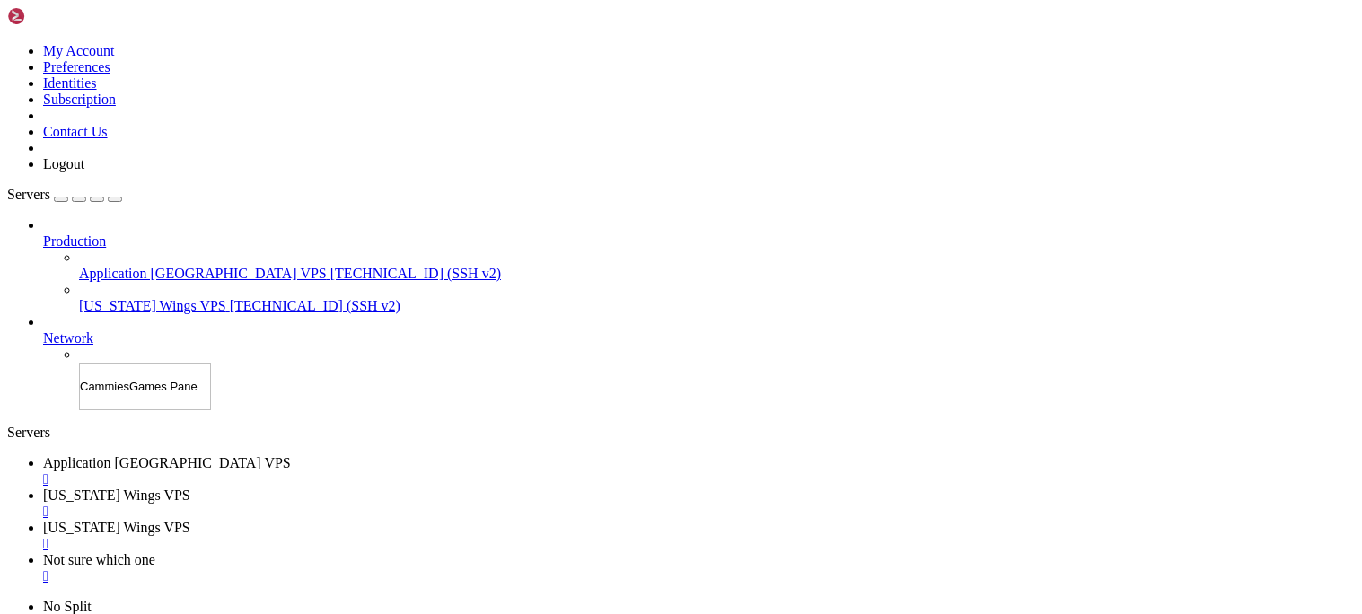
type input "CammiesGames Panel"
click at [191, 410] on div "Servers Production Application Germany VPS 77.237.238.79 (SSH v2) Missouri Wing…" at bounding box center [681, 299] width 1348 height 224
